Goal: Task Accomplishment & Management: Manage account settings

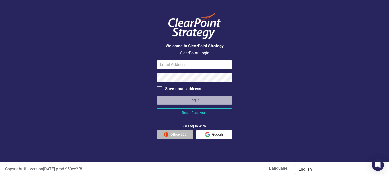
click at [178, 136] on button "Office 365" at bounding box center [174, 134] width 37 height 9
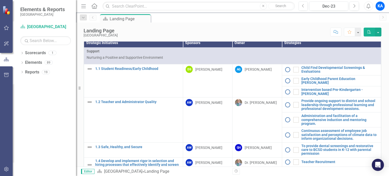
scroll to position [6, 0]
click at [195, 47] on th "Sponsors" at bounding box center [207, 42] width 49 height 9
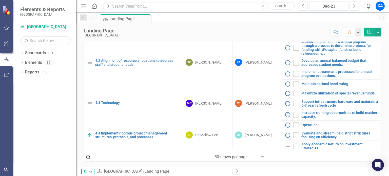
scroll to position [208, 0]
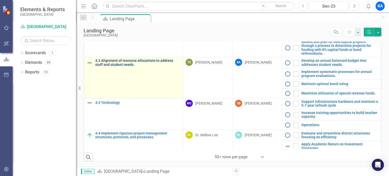
click at [117, 62] on link "4.2 Alignment of resource allocations to address staff and student needs." at bounding box center [137, 63] width 85 height 8
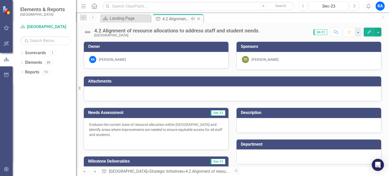
click at [183, 20] on div "4.2 Alignment of resource allocations to address staff and student needs." at bounding box center [175, 19] width 27 height 6
click at [193, 18] on icon "Pin" at bounding box center [193, 18] width 4 height 5
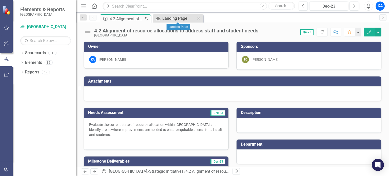
click at [180, 19] on div "Landing Page" at bounding box center [178, 18] width 33 height 6
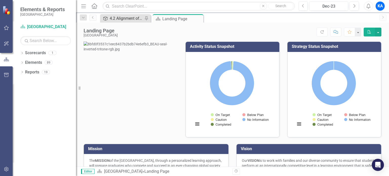
click at [130, 18] on div "4.2 Alignment of resource allocations to address staff and student needs." at bounding box center [126, 18] width 33 height 6
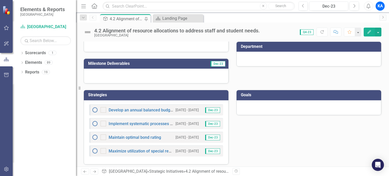
scroll to position [99, 0]
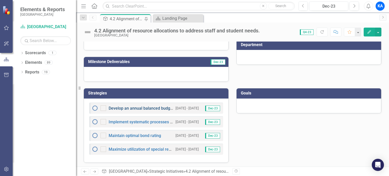
click at [156, 108] on link "Develop an annual balanced budget that addresses student needs." at bounding box center [169, 108] width 121 height 5
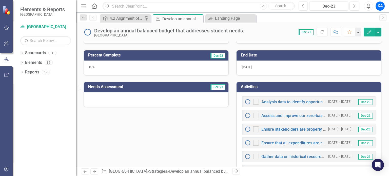
scroll to position [152, 0]
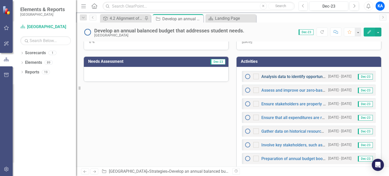
click at [281, 74] on link "Analysis data to identify opportunities for savings and to address specific nee…" at bounding box center [364, 76] width 206 height 5
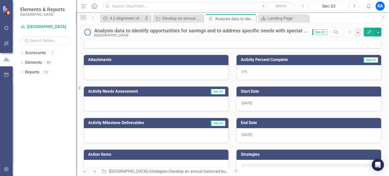
scroll to position [76, 0]
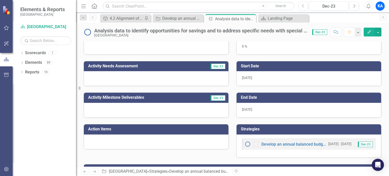
click at [371, 30] on icon "Edit" at bounding box center [369, 32] width 5 height 4
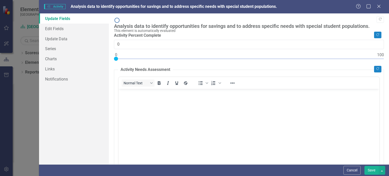
scroll to position [0, 0]
click at [140, 23] on div "Analysis data to identify opportunities for savings and to address specific nee…" at bounding box center [247, 26] width 267 height 6
click at [141, 23] on div "Analysis data to identify opportunities for savings and to address specific nee…" at bounding box center [247, 26] width 267 height 6
click at [57, 27] on link "Edit Fields" at bounding box center [74, 29] width 70 height 10
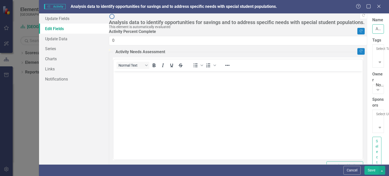
click at [372, 28] on input "Analysis data to identify opportunities for savings and to address specific nee…" at bounding box center [378, 28] width 12 height 9
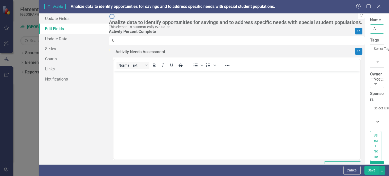
drag, startPoint x: 125, startPoint y: 29, endPoint x: 135, endPoint y: 27, distance: 10.1
click at [370, 27] on input "Analize data to identify opportunities for savings and to address specific need…" at bounding box center [377, 28] width 14 height 9
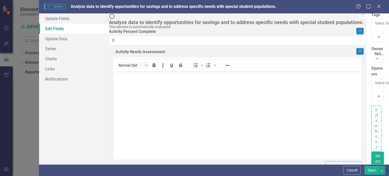
type input "Analyze data to identify opportunities for savings and to address specific need…"
click at [146, 176] on div "Not Defined" at bounding box center [194, 179] width 389 height 6
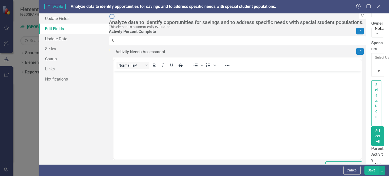
click at [369, 172] on button "Save" at bounding box center [371, 170] width 14 height 9
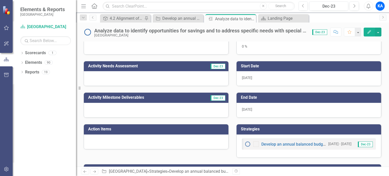
click at [368, 31] on icon "Edit" at bounding box center [369, 32] width 5 height 4
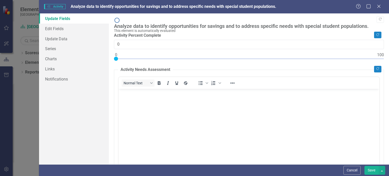
scroll to position [0, 0]
click at [63, 30] on link "Edit Fields" at bounding box center [74, 29] width 70 height 10
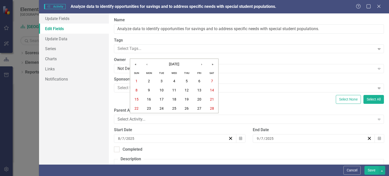
scroll to position [76, 0]
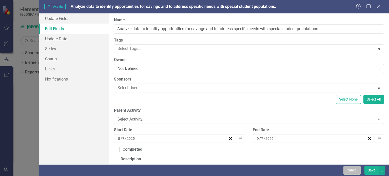
click at [349, 171] on button "Cancel" at bounding box center [351, 170] width 17 height 9
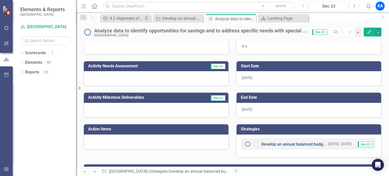
click at [294, 144] on link "Develop an annual balanced budget that addresses student needs." at bounding box center [321, 144] width 121 height 5
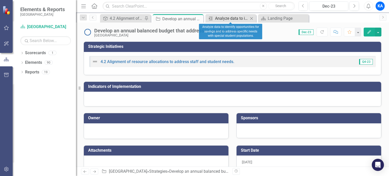
click at [227, 19] on div "Analyze data to identify opportunities for savings and to address specific need…" at bounding box center [231, 18] width 33 height 6
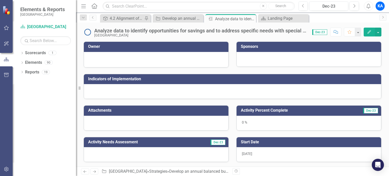
click at [368, 33] on icon "Edit" at bounding box center [369, 32] width 5 height 4
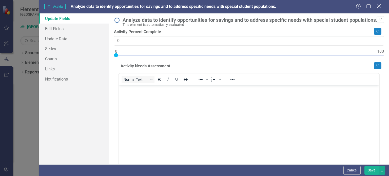
click at [381, 8] on icon "Close" at bounding box center [378, 6] width 6 height 5
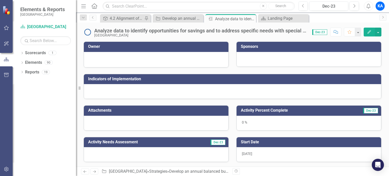
click at [127, 78] on h3 "Indicators of Implementation" at bounding box center [233, 79] width 290 height 5
click at [228, 89] on div at bounding box center [232, 91] width 297 height 15
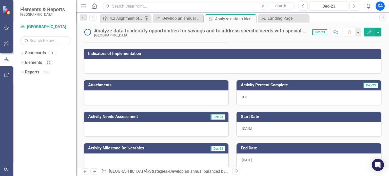
click at [252, 67] on div at bounding box center [232, 66] width 297 height 15
click at [235, 56] on td "Indicators of Implementation" at bounding box center [233, 54] width 290 height 8
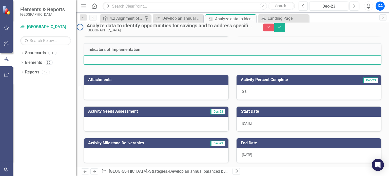
click at [118, 65] on input "text" at bounding box center [233, 59] width 298 height 9
type input "M"
type input "W"
click at [137, 65] on input "Quarterly Budget Review with Departments and School Locations" at bounding box center [233, 59] width 298 height 9
type input "Quarterly Budget Review through reports and zoom meetings with Departments and …"
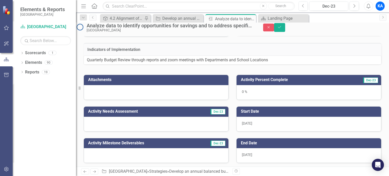
click at [250, 125] on span "8/7/25" at bounding box center [247, 123] width 10 height 4
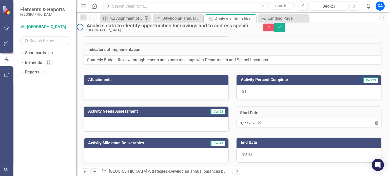
click at [257, 126] on div "8 / 7 / 2025" at bounding box center [247, 122] width 17 height 5
click at [259, 127] on button "‹" at bounding box center [253, 132] width 11 height 11
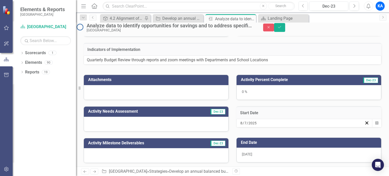
click at [259, 127] on button "‹" at bounding box center [253, 132] width 11 height 11
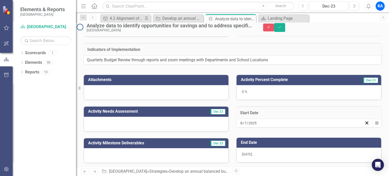
click at [259, 127] on button "‹" at bounding box center [253, 132] width 11 height 11
click at [270, 166] on abbr "15" at bounding box center [268, 168] width 4 height 4
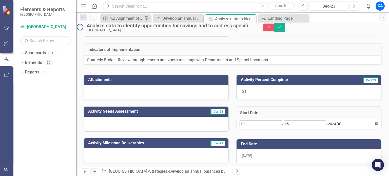
scroll to position [51, 0]
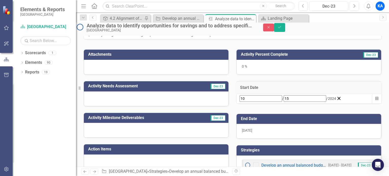
click at [252, 138] on div "9/7/25" at bounding box center [308, 131] width 145 height 15
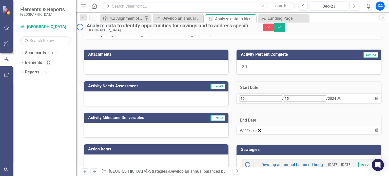
click at [257, 133] on div "9 / 7 / 2025" at bounding box center [247, 130] width 17 height 5
click at [259, 134] on button "‹" at bounding box center [253, 139] width 11 height 11
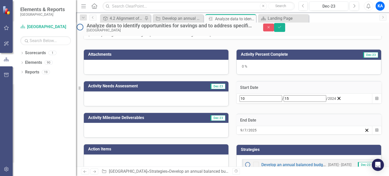
click at [259, 134] on button "‹" at bounding box center [253, 139] width 11 height 11
click at [314, 134] on button "›" at bounding box center [307, 139] width 11 height 11
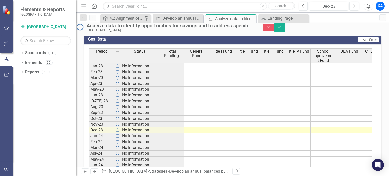
scroll to position [228, 0]
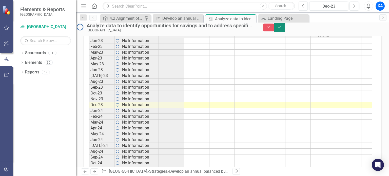
click at [282, 29] on icon "Save" at bounding box center [279, 27] width 5 height 4
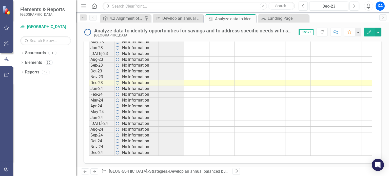
scroll to position [257, 0]
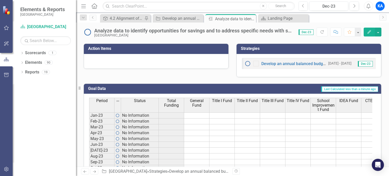
scroll to position [131, 0]
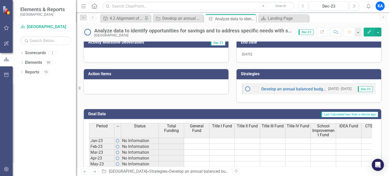
click at [106, 113] on h3 "Goal Data" at bounding box center [122, 114] width 68 height 5
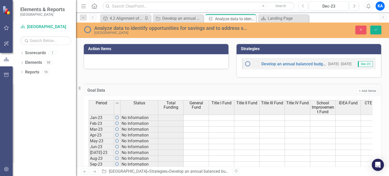
scroll to position [182, 0]
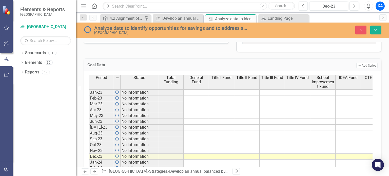
click at [89, 94] on div "Period Status Jan-23 No Information Feb-23 No Information Mar-23 No Information…" at bounding box center [89, 152] width 0 height 155
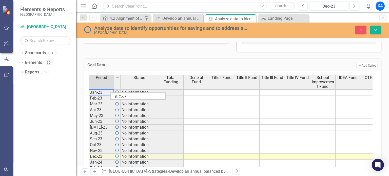
click at [128, 90] on td "No Information" at bounding box center [139, 92] width 38 height 6
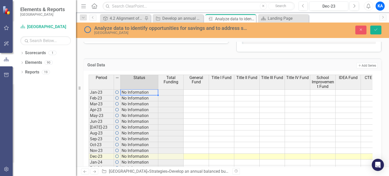
click at [149, 92] on td "No Information" at bounding box center [139, 92] width 38 height 6
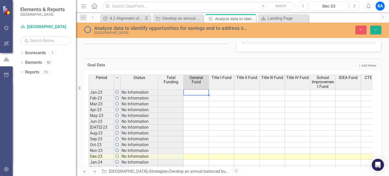
click at [188, 91] on td at bounding box center [195, 92] width 25 height 6
click at [188, 91] on textarea at bounding box center [196, 92] width 26 height 6
click at [377, 28] on icon "Save" at bounding box center [375, 30] width 5 height 4
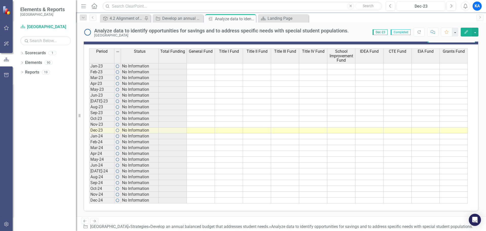
scroll to position [200, 0]
